Goal: Information Seeking & Learning: Learn about a topic

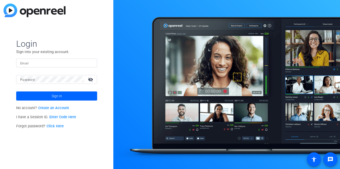
click at [67, 61] on input "Email" at bounding box center [56, 63] width 73 height 6
type input "j"
type input "a"
type input "[EMAIL_ADDRESS][DOMAIN_NAME]"
click at [16, 92] on button "Sign in" at bounding box center [56, 96] width 81 height 9
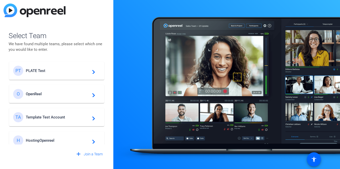
click at [61, 71] on span "PLATE Test" at bounding box center [57, 71] width 63 height 5
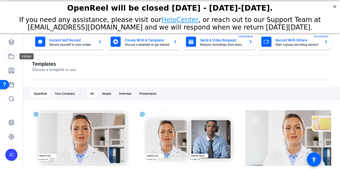
click at [12, 58] on icon at bounding box center [11, 56] width 5 height 5
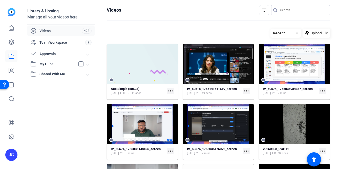
click at [86, 62] on span "My Hubs" at bounding box center [58, 64] width 56 height 6
click at [57, 88] on link "Hub - Jihye 20" at bounding box center [62, 86] width 64 height 10
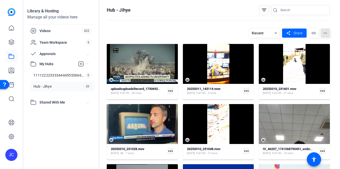
click at [322, 36] on mat-icon "more_horiz" at bounding box center [325, 33] width 9 height 9
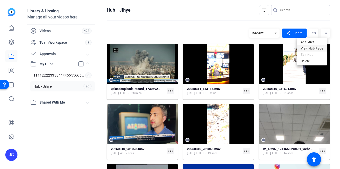
click at [318, 48] on span "View Hub Page" at bounding box center [312, 49] width 22 height 4
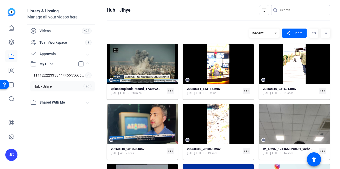
click at [317, 32] on div "Recent share Share link more_horiz" at bounding box center [289, 33] width 81 height 9
click at [322, 32] on mat-icon "more_horiz" at bounding box center [325, 33] width 9 height 9
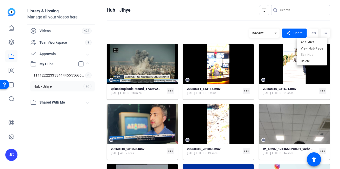
click at [321, 38] on div "Analytics View Hub Page Edit Hub Delete" at bounding box center [312, 52] width 30 height 28
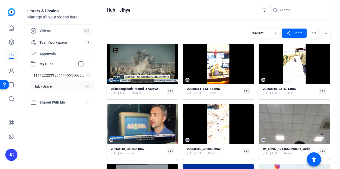
click at [319, 40] on hosting-toolbar "Recent share Share link more_horiz" at bounding box center [218, 35] width 223 height 18
click at [322, 36] on mat-icon "more_horiz" at bounding box center [325, 33] width 9 height 9
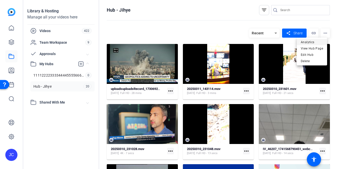
click at [321, 44] on span "Analytics" at bounding box center [312, 42] width 22 height 6
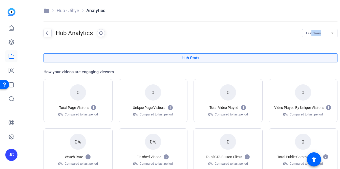
click at [308, 36] on div "Last Week" at bounding box center [319, 33] width 27 height 8
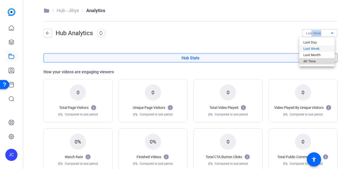
click at [307, 62] on span "All Time" at bounding box center [309, 61] width 12 height 6
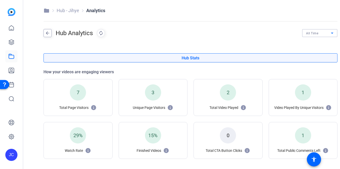
click at [45, 30] on mat-icon "arrow_back" at bounding box center [48, 33] width 8 height 8
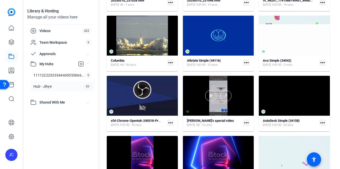
scroll to position [157, 0]
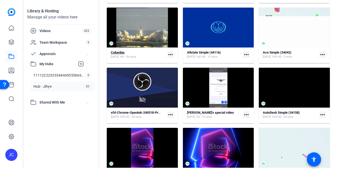
click at [151, 52] on div "Columbia [DATE] HD - 56 secs" at bounding box center [138, 55] width 54 height 8
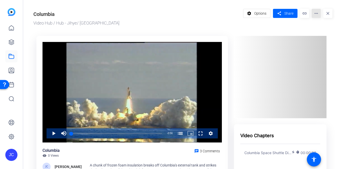
click at [315, 16] on mat-icon "more_horiz" at bounding box center [316, 13] width 9 height 9
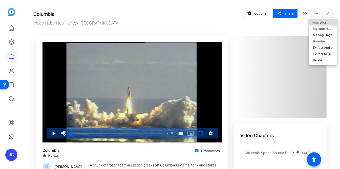
click at [314, 21] on span "Analytics" at bounding box center [323, 22] width 20 height 6
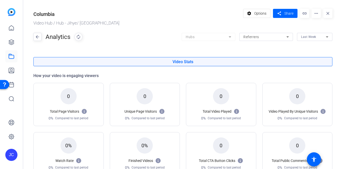
click at [243, 40] on div "Referrers" at bounding box center [266, 37] width 46 height 8
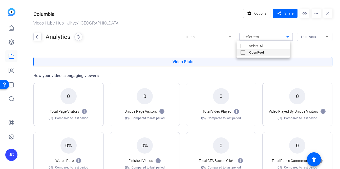
click at [243, 45] on input "Select All" at bounding box center [243, 46] width 10 height 10
checkbox input "true"
click at [217, 42] on div at bounding box center [170, 84] width 340 height 169
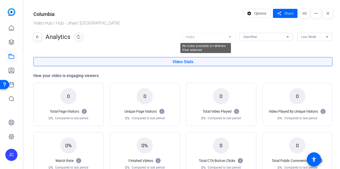
click at [228, 36] on mat-form-field "Hubs" at bounding box center [209, 37] width 54 height 8
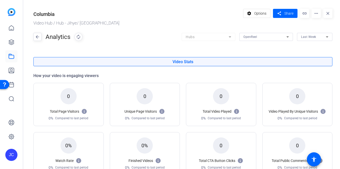
click at [198, 35] on mat-form-field "Hubs" at bounding box center [209, 37] width 54 height 8
click at [305, 35] on div "Last Week" at bounding box center [313, 37] width 25 height 6
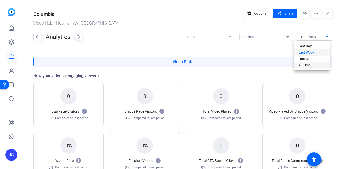
click at [302, 65] on span "All Time" at bounding box center [304, 65] width 12 height 6
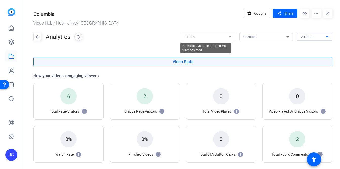
click at [229, 37] on mat-form-field "Hubs" at bounding box center [209, 37] width 54 height 8
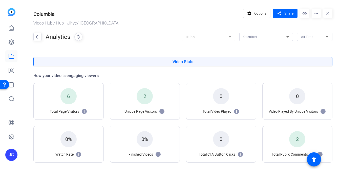
click at [265, 34] on mat-select "OpenReel" at bounding box center [266, 37] width 46 height 6
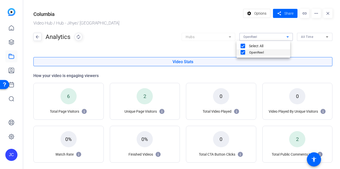
click at [260, 44] on label "Select All" at bounding box center [269, 45] width 42 height 5
click at [248, 44] on input "Select All" at bounding box center [243, 46] width 10 height 10
checkbox input "false"
click at [224, 36] on div at bounding box center [170, 84] width 340 height 169
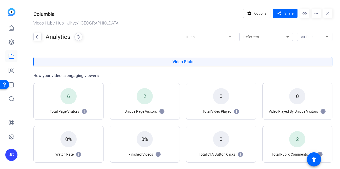
click at [327, 15] on mat-icon "close" at bounding box center [327, 13] width 9 height 9
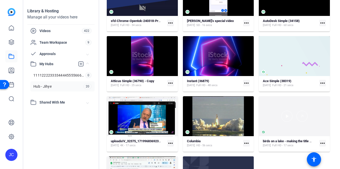
scroll to position [292, 0]
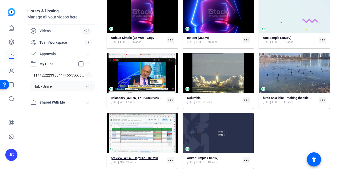
click at [141, 159] on strong "preview_49-49-Capture-Lite-231003-1696389333635-screen" at bounding box center [155, 158] width 88 height 4
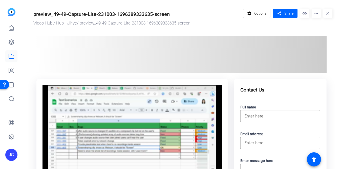
click at [313, 13] on mat-icon "more_horiz" at bounding box center [316, 13] width 9 height 9
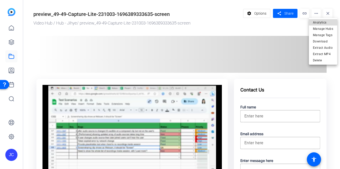
click at [313, 20] on button "Analytics" at bounding box center [323, 22] width 28 height 6
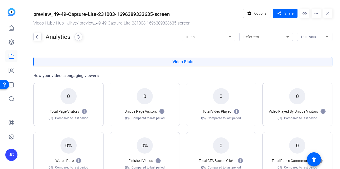
click at [227, 37] on icon at bounding box center [230, 37] width 6 height 6
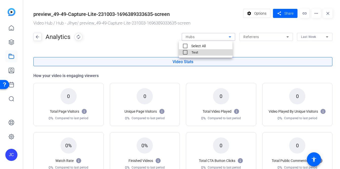
click at [224, 52] on mat-option "Test" at bounding box center [206, 52] width 54 height 6
checkbox input "true"
click at [145, 48] on div at bounding box center [170, 84] width 340 height 169
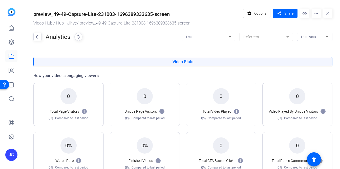
click at [304, 36] on span "Last Week" at bounding box center [308, 37] width 15 height 4
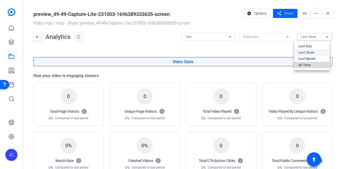
click at [301, 63] on span "All Time" at bounding box center [304, 65] width 12 height 6
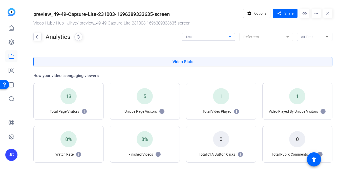
click at [223, 39] on div "Test" at bounding box center [207, 37] width 43 height 6
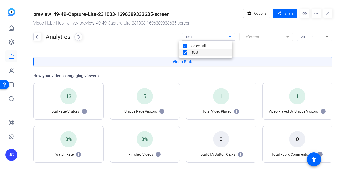
click at [223, 39] on div at bounding box center [170, 84] width 340 height 169
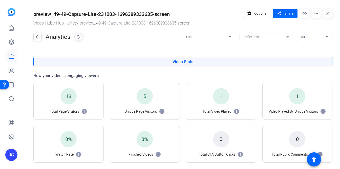
click at [192, 36] on div "Test" at bounding box center [207, 37] width 43 height 6
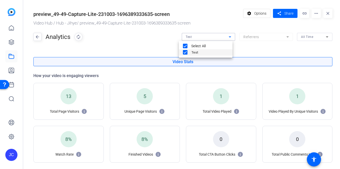
click at [191, 36] on div at bounding box center [170, 84] width 340 height 169
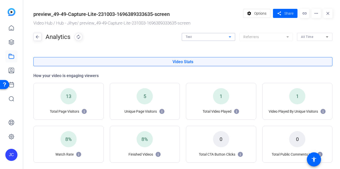
click at [191, 36] on div "Test" at bounding box center [207, 37] width 43 height 6
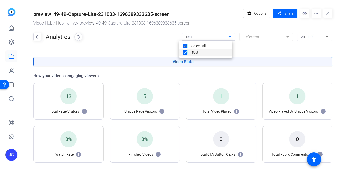
click at [190, 44] on div at bounding box center [185, 46] width 12 height 12
checkbox input "false"
click at [147, 43] on div at bounding box center [170, 84] width 340 height 169
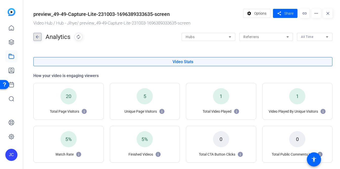
click at [37, 37] on mat-icon "arrow_back" at bounding box center [38, 37] width 8 height 8
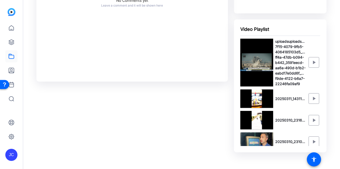
scroll to position [292, 0]
